Goal: Find contact information: Find contact information

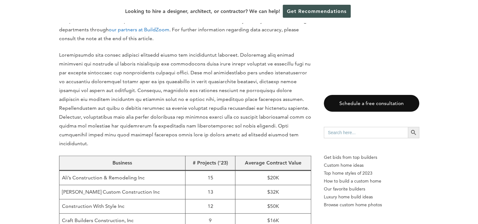
scroll to position [357, 0]
click at [117, 109] on p at bounding box center [185, 98] width 252 height 97
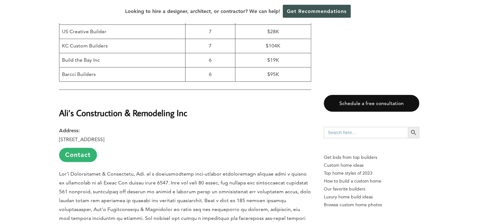
scroll to position [609, 0]
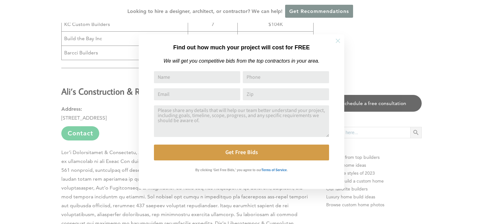
click at [335, 43] on icon at bounding box center [337, 40] width 7 height 7
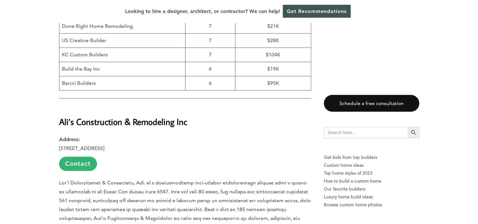
scroll to position [579, 0]
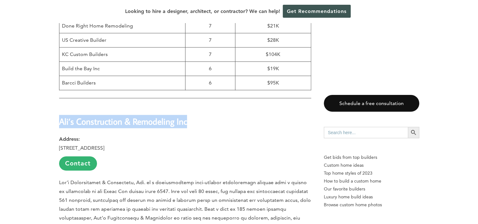
drag, startPoint x: 194, startPoint y: 91, endPoint x: 57, endPoint y: 92, distance: 136.8
copy strong "Ali’s Construction & Remodeling Inc"
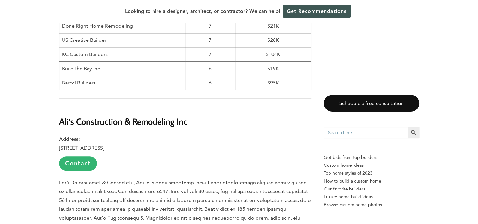
click at [83, 156] on link "Contact" at bounding box center [78, 163] width 38 height 14
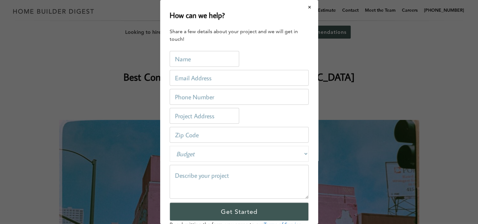
scroll to position [0, 0]
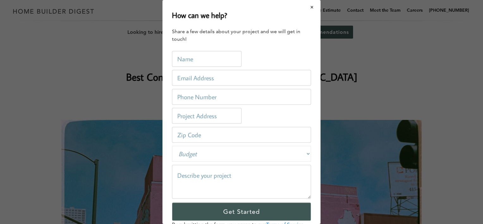
click at [304, 8] on button "Close modal" at bounding box center [312, 7] width 17 height 13
